Goal: Transaction & Acquisition: Purchase product/service

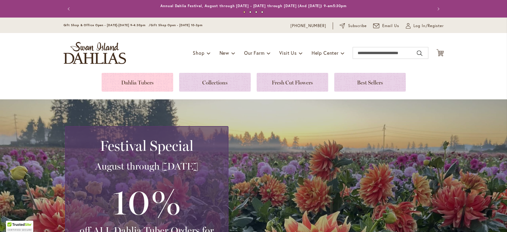
click at [142, 84] on link at bounding box center [138, 82] width 72 height 19
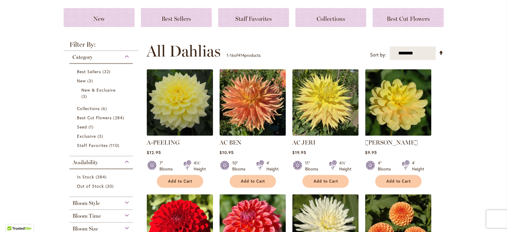
scroll to position [158, 0]
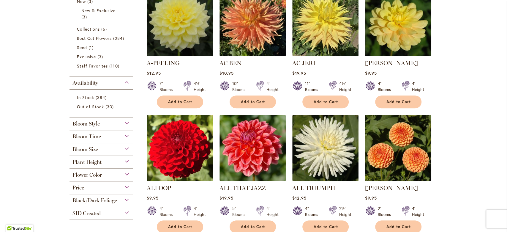
click at [121, 172] on div "Flower Color" at bounding box center [102, 173] width 64 height 10
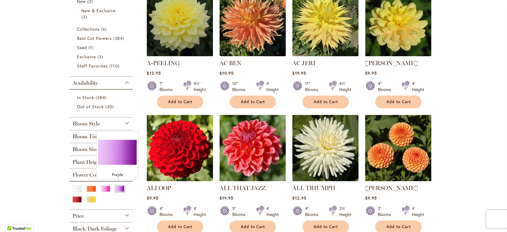
click at [116, 188] on div "Purple" at bounding box center [120, 188] width 10 height 6
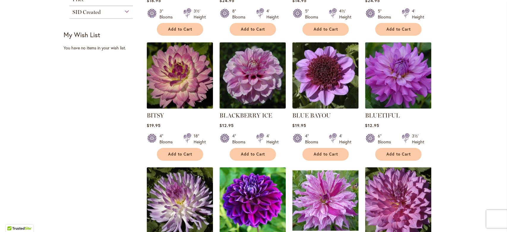
scroll to position [277, 0]
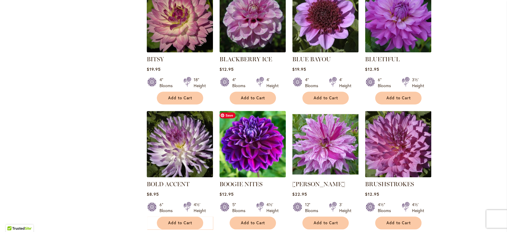
click at [248, 144] on img at bounding box center [253, 144] width 70 height 70
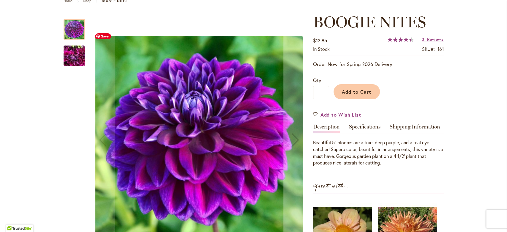
scroll to position [79, 0]
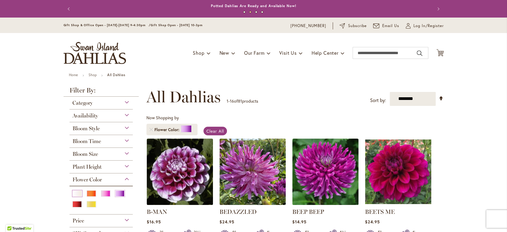
click at [72, 193] on div "White/Cream" at bounding box center [77, 193] width 10 height 6
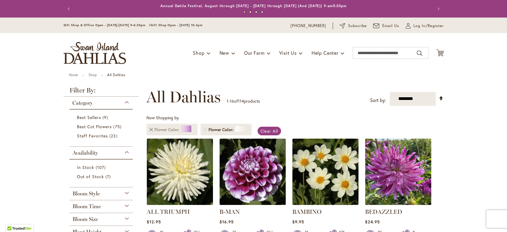
click at [149, 129] on link "Remove Flower Color Purple" at bounding box center [151, 130] width 4 height 4
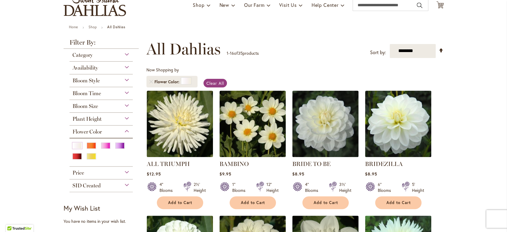
scroll to position [79, 0]
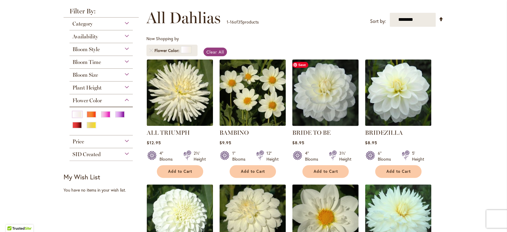
click at [321, 72] on img at bounding box center [326, 93] width 70 height 70
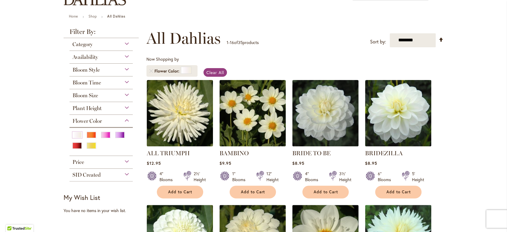
scroll to position [79, 0]
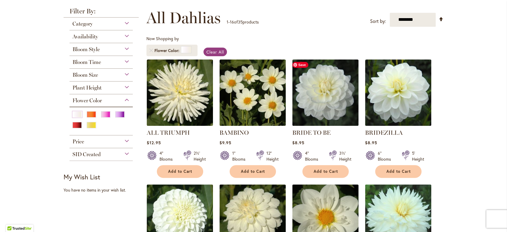
click at [300, 64] on span "Save" at bounding box center [300, 65] width 16 height 6
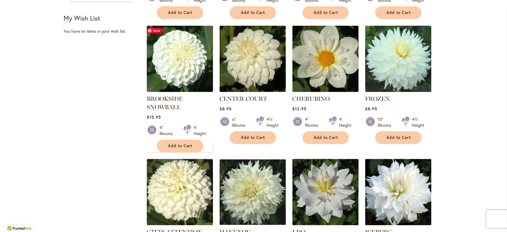
click at [155, 30] on span "Save" at bounding box center [155, 31] width 16 height 6
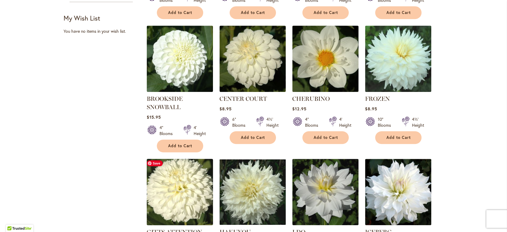
click at [173, 187] on img at bounding box center [180, 192] width 70 height 70
